Goal: Task Accomplishment & Management: Use online tool/utility

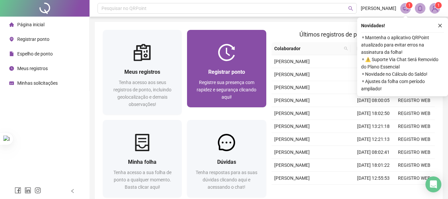
click at [249, 99] on div "Registre sua presença com rapidez e segurança clicando aqui!" at bounding box center [226, 90] width 63 height 22
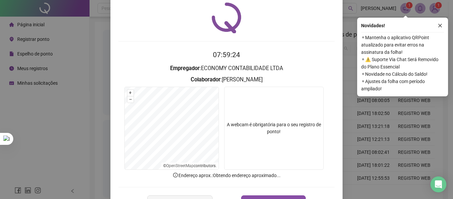
scroll to position [46, 0]
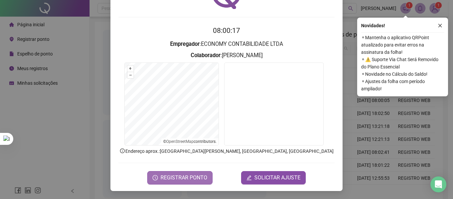
click at [190, 178] on span "REGISTRAR PONTO" at bounding box center [184, 177] width 47 height 8
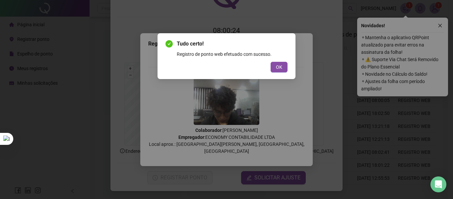
click at [281, 70] on span "OK" at bounding box center [279, 66] width 6 height 7
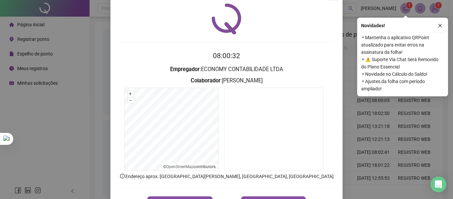
scroll to position [0, 0]
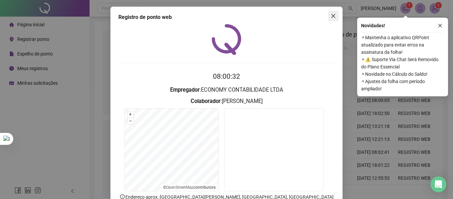
click at [333, 9] on div "Registro de ponto web 08:00:32 Empregador : ECONOMY CONTABILIDADE LTDA Colabora…" at bounding box center [226, 122] width 232 height 230
click at [331, 18] on icon "close" at bounding box center [333, 15] width 5 height 5
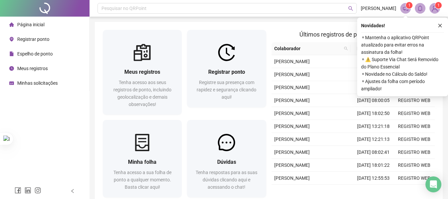
click at [77, 67] on li "Meus registros" at bounding box center [44, 68] width 87 height 13
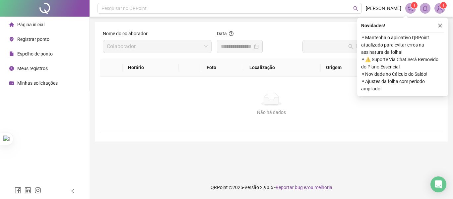
click at [240, 42] on div at bounding box center [240, 46] width 46 height 13
click at [239, 42] on div at bounding box center [240, 46] width 46 height 13
click at [238, 56] on div "Data" at bounding box center [257, 44] width 86 height 29
click at [238, 49] on input at bounding box center [237, 46] width 32 height 8
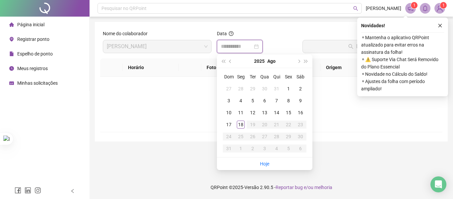
type input "**********"
drag, startPoint x: 241, startPoint y: 127, endPoint x: 242, endPoint y: 124, distance: 3.6
click at [241, 128] on div "18" at bounding box center [241, 124] width 8 height 8
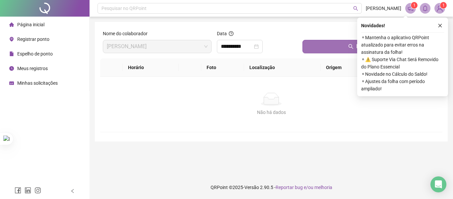
click at [332, 47] on button "Buscar registros" at bounding box center [370, 46] width 137 height 13
